Goal: Check status: Check status

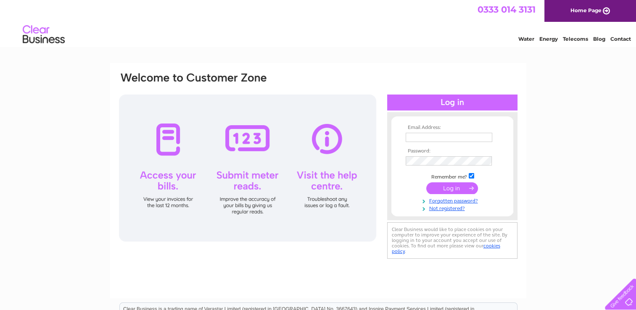
type input "[EMAIL_ADDRESS][DOMAIN_NAME]"
click at [433, 187] on input "submit" at bounding box center [452, 188] width 52 height 12
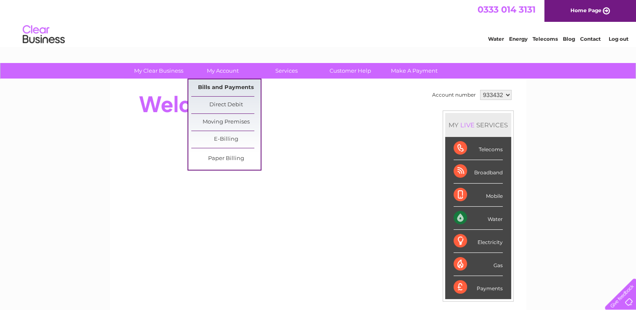
click at [214, 89] on link "Bills and Payments" at bounding box center [225, 87] width 69 height 17
